Goal: Entertainment & Leisure: Consume media (video, audio)

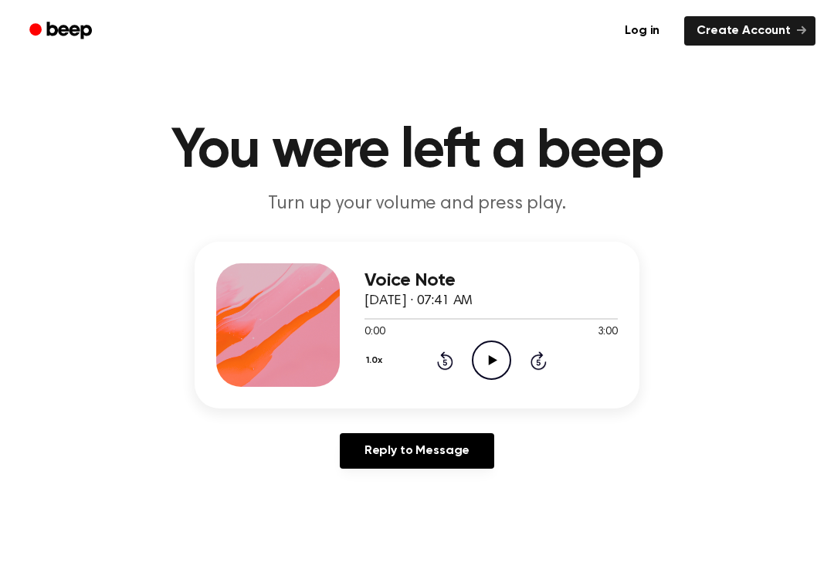
click at [499, 352] on icon "Play Audio" at bounding box center [491, 359] width 39 height 39
click at [482, 353] on icon "Pause Audio" at bounding box center [491, 359] width 39 height 39
click at [494, 344] on icon "Play Audio" at bounding box center [491, 359] width 39 height 39
click at [488, 355] on icon at bounding box center [491, 360] width 7 height 10
click at [493, 342] on circle at bounding box center [491, 360] width 38 height 38
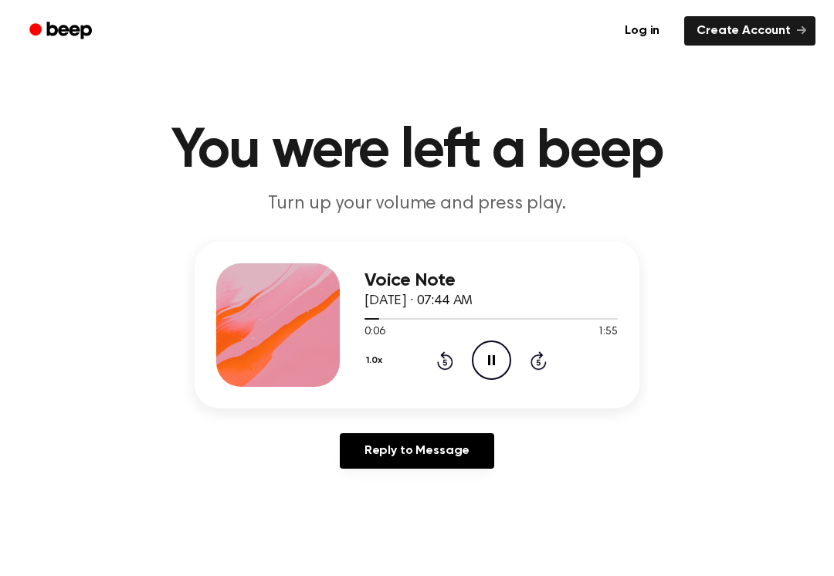
click at [490, 362] on icon "Pause Audio" at bounding box center [491, 359] width 39 height 39
click at [489, 362] on icon at bounding box center [492, 360] width 8 height 10
click at [428, 356] on div "1.0x Rewind 5 seconds Pause Audio Skip 5 seconds" at bounding box center [490, 359] width 253 height 39
click at [441, 351] on icon "Rewind 5 seconds" at bounding box center [444, 360] width 17 height 20
click at [494, 348] on icon "Pause Audio" at bounding box center [491, 359] width 39 height 39
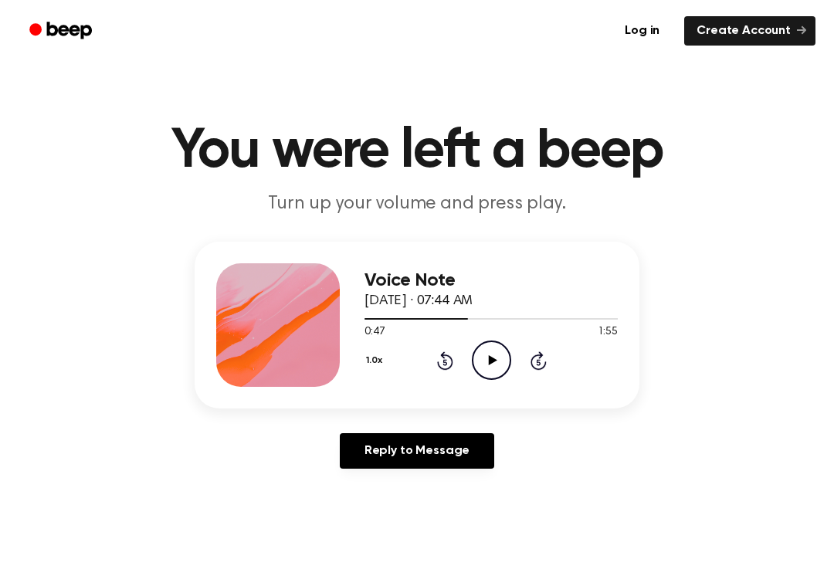
click at [441, 357] on icon "Rewind 5 seconds" at bounding box center [444, 360] width 17 height 20
click at [489, 357] on icon at bounding box center [492, 360] width 8 height 10
click at [493, 353] on icon "Pause Audio" at bounding box center [491, 359] width 39 height 39
click at [493, 353] on icon "Play Audio" at bounding box center [491, 359] width 39 height 39
click at [492, 357] on icon at bounding box center [491, 360] width 7 height 10
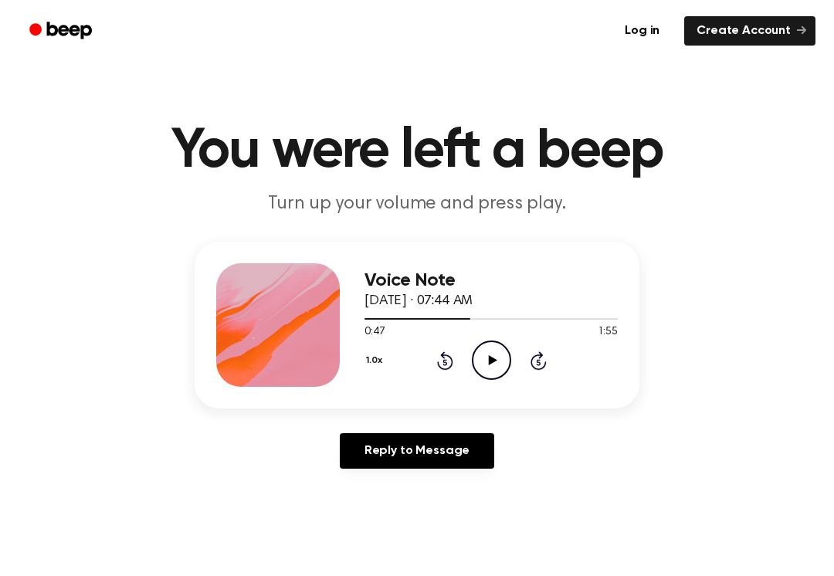
click at [414, 343] on div "1.0x Rewind 5 seconds Play Audio Skip 5 seconds" at bounding box center [490, 359] width 253 height 39
click at [413, 343] on div "1.0x Rewind 5 seconds Play Audio Skip 5 seconds" at bounding box center [490, 359] width 253 height 39
click at [454, 350] on div "1.0x Rewind 5 seconds Play Audio Skip 5 seconds" at bounding box center [490, 359] width 253 height 39
click at [441, 367] on icon at bounding box center [445, 360] width 16 height 19
click at [485, 363] on icon "Play Audio" at bounding box center [491, 359] width 39 height 39
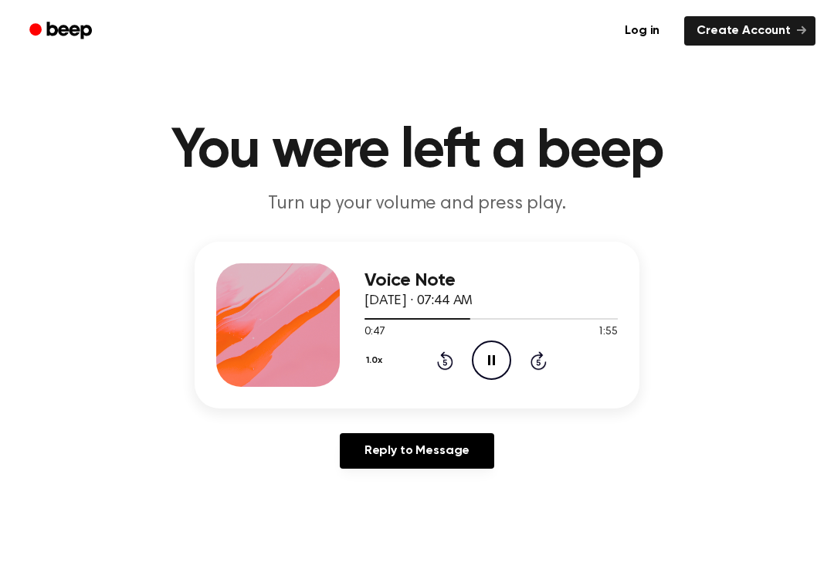
click at [478, 356] on icon "Pause Audio" at bounding box center [491, 359] width 39 height 39
click at [482, 351] on icon "Play Audio" at bounding box center [491, 359] width 39 height 39
click at [479, 358] on icon "Pause Audio" at bounding box center [491, 359] width 39 height 39
click at [436, 364] on icon "Rewind 5 seconds" at bounding box center [444, 360] width 17 height 20
click at [490, 349] on icon "Play Audio" at bounding box center [491, 359] width 39 height 39
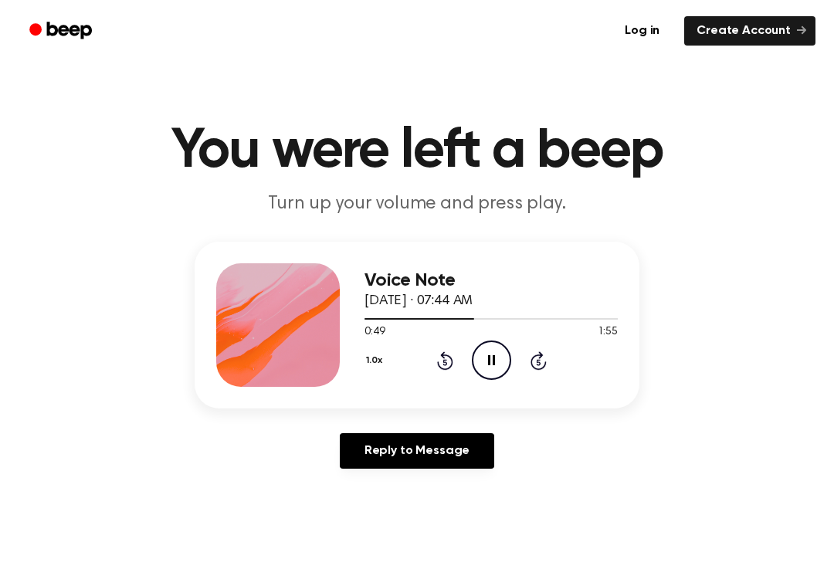
click at [479, 364] on icon "Pause Audio" at bounding box center [491, 359] width 39 height 39
click at [502, 347] on icon "Play Audio" at bounding box center [491, 359] width 39 height 39
click at [485, 352] on icon "Pause Audio" at bounding box center [491, 359] width 39 height 39
click at [462, 350] on div "1.0x Rewind 5 seconds Play Audio Skip 5 seconds" at bounding box center [490, 359] width 253 height 39
click at [437, 362] on icon at bounding box center [445, 360] width 16 height 19
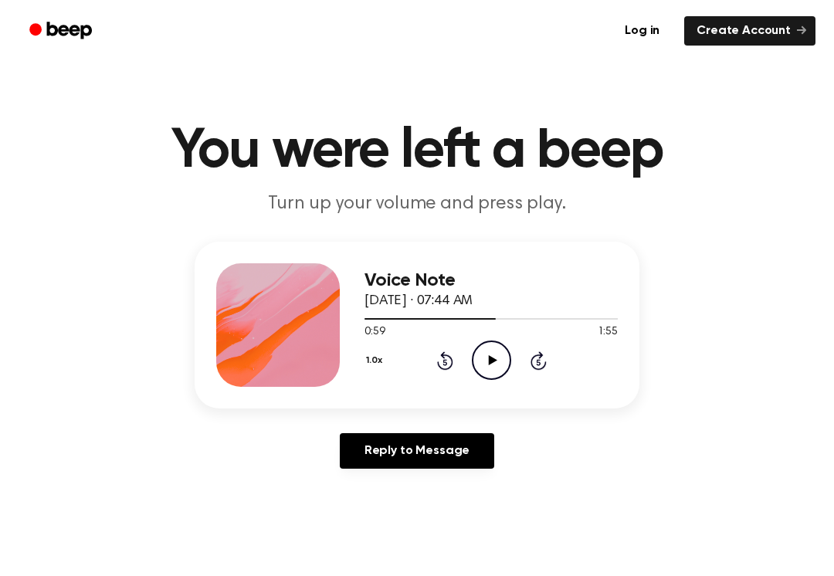
click at [486, 361] on icon "Play Audio" at bounding box center [491, 359] width 39 height 39
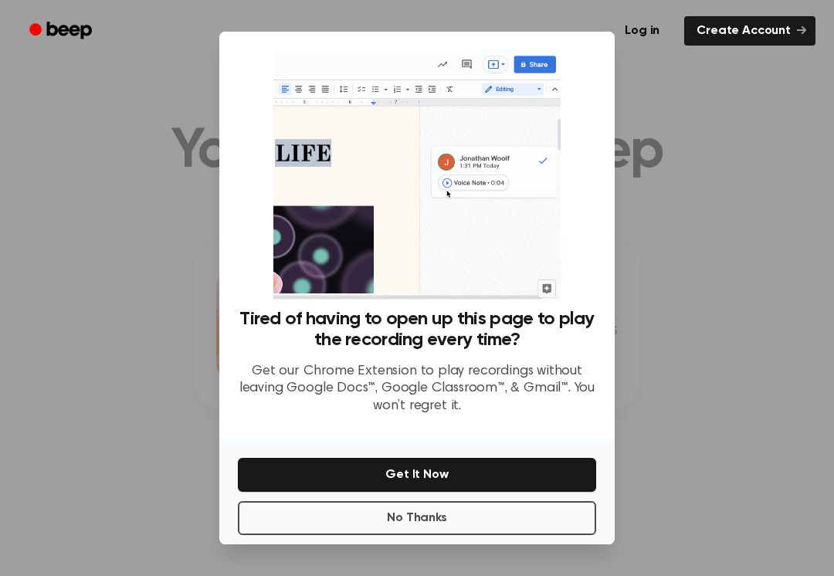
click at [312, 506] on button "No Thanks" at bounding box center [417, 518] width 358 height 34
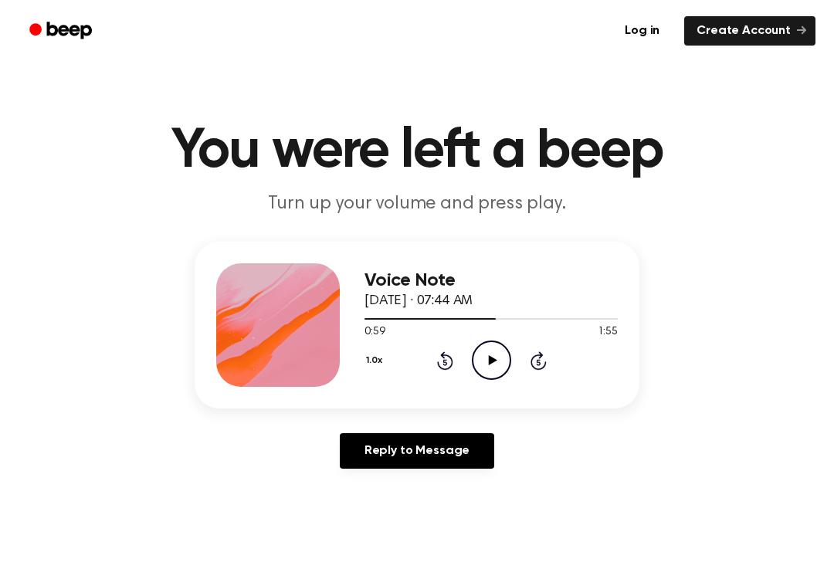
click at [510, 338] on div "0:59 1:55" at bounding box center [490, 332] width 253 height 16
click at [495, 360] on icon at bounding box center [492, 360] width 8 height 10
click at [499, 352] on icon "Pause Audio" at bounding box center [491, 359] width 39 height 39
click at [513, 343] on div "1.0x Rewind 5 seconds Play Audio Skip 5 seconds" at bounding box center [490, 359] width 253 height 39
click at [477, 375] on icon "Play Audio" at bounding box center [491, 359] width 39 height 39
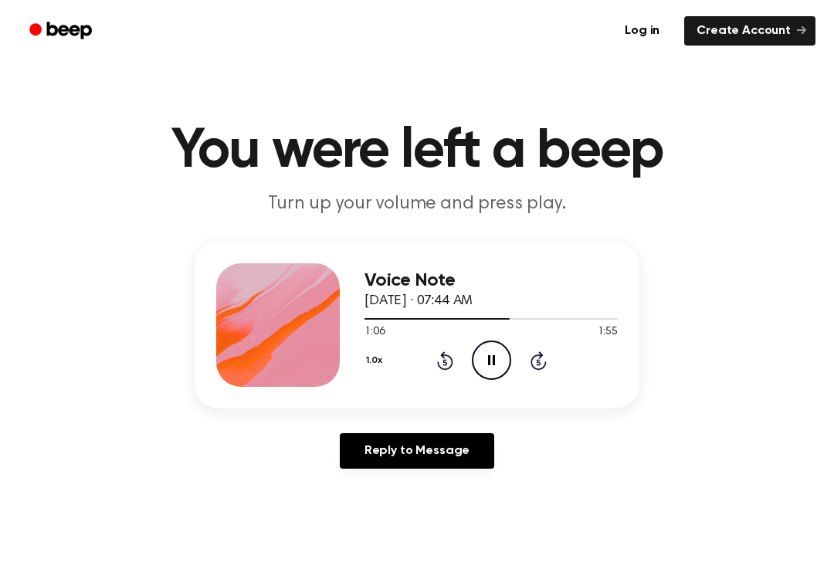
click at [500, 362] on icon "Pause Audio" at bounding box center [491, 359] width 39 height 39
click at [486, 346] on icon "Play Audio" at bounding box center [491, 359] width 39 height 39
click at [493, 353] on icon "Pause Audio" at bounding box center [491, 359] width 39 height 39
click at [496, 336] on div "1:17 1:55" at bounding box center [490, 332] width 253 height 16
click at [476, 364] on icon "Play Audio" at bounding box center [491, 359] width 39 height 39
